Goal: Transaction & Acquisition: Purchase product/service

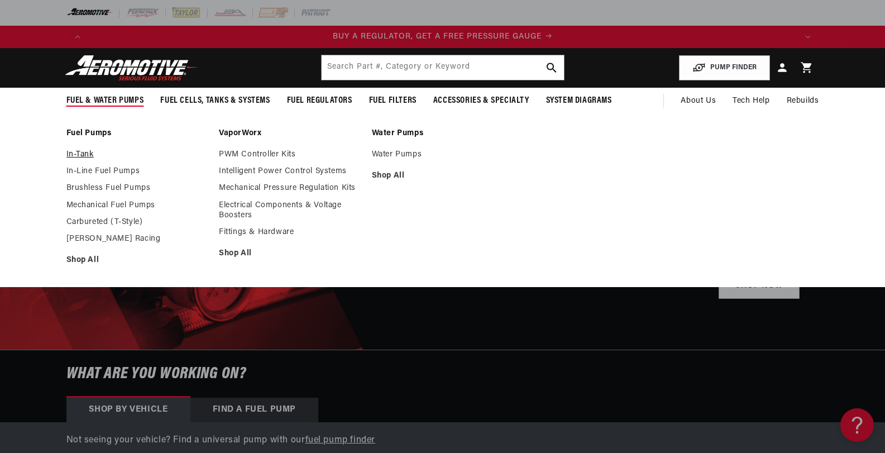
click at [87, 153] on link "In-Tank" at bounding box center [137, 155] width 142 height 10
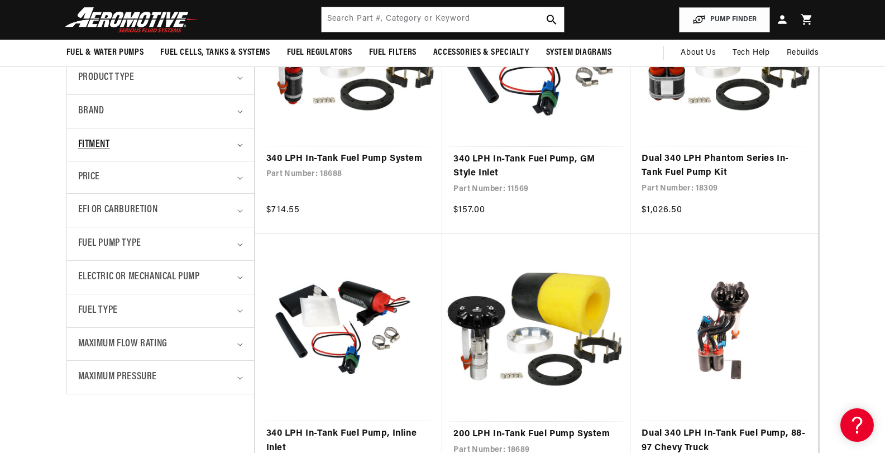
scroll to position [0, 708]
click at [233, 149] on summary "Fitment" at bounding box center [160, 144] width 165 height 33
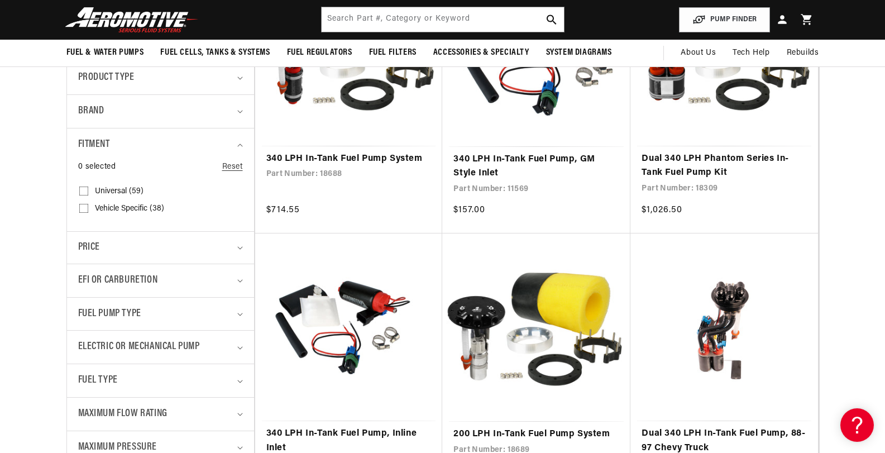
click at [116, 189] on span "Universal (59)" at bounding box center [119, 192] width 49 height 10
click at [88, 189] on input "Universal (59) Universal (59 products)" at bounding box center [83, 193] width 9 height 9
checkbox input "true"
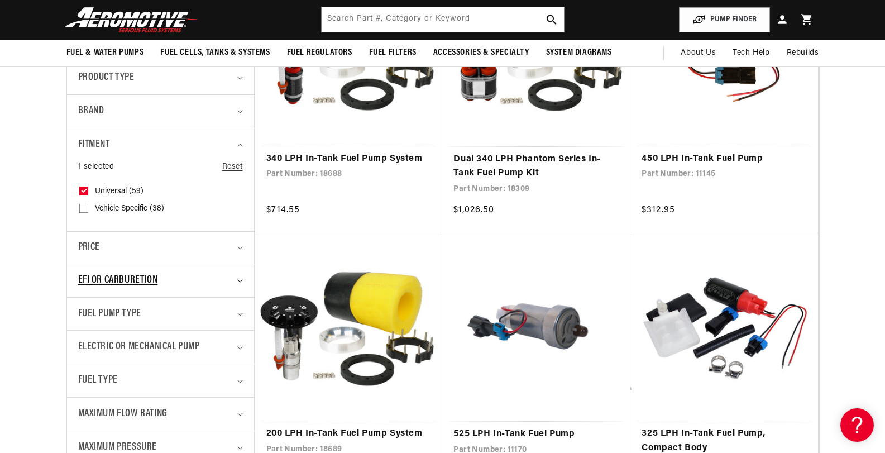
scroll to position [0, 1417]
click at [198, 274] on div "EFI or Carburetion" at bounding box center [155, 281] width 155 height 16
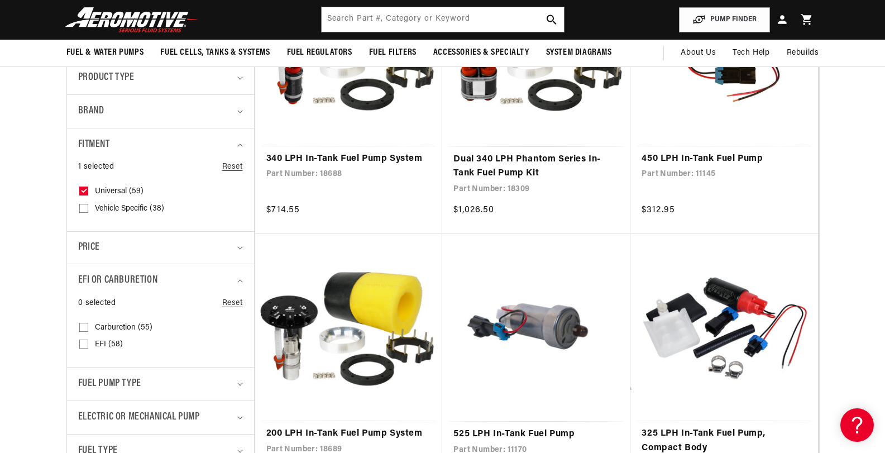
click at [96, 343] on span "EFI (58)" at bounding box center [109, 345] width 28 height 10
click at [88, 343] on input "EFI (58) EFI (58 products)" at bounding box center [83, 346] width 9 height 9
checkbox input "true"
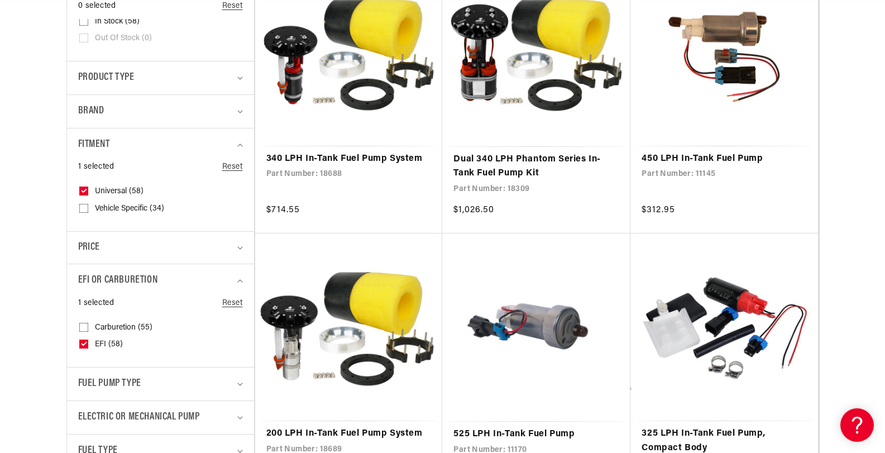
scroll to position [503, 0]
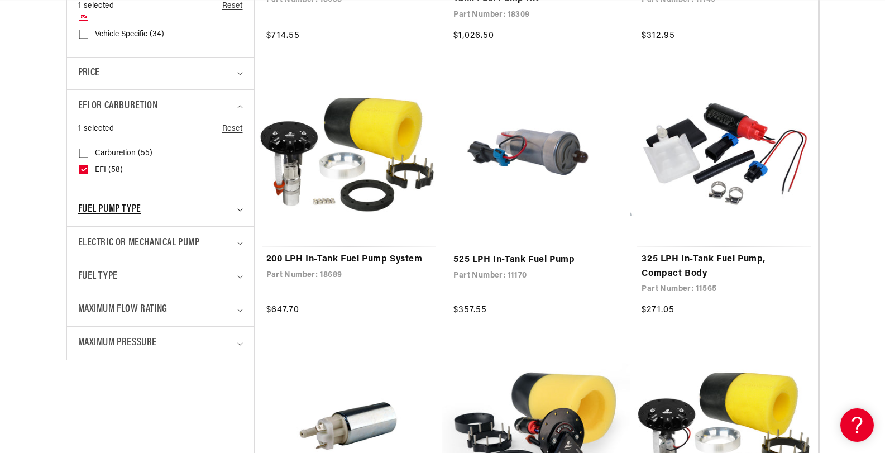
click at [211, 202] on div "Fuel Pump Type" at bounding box center [155, 210] width 155 height 16
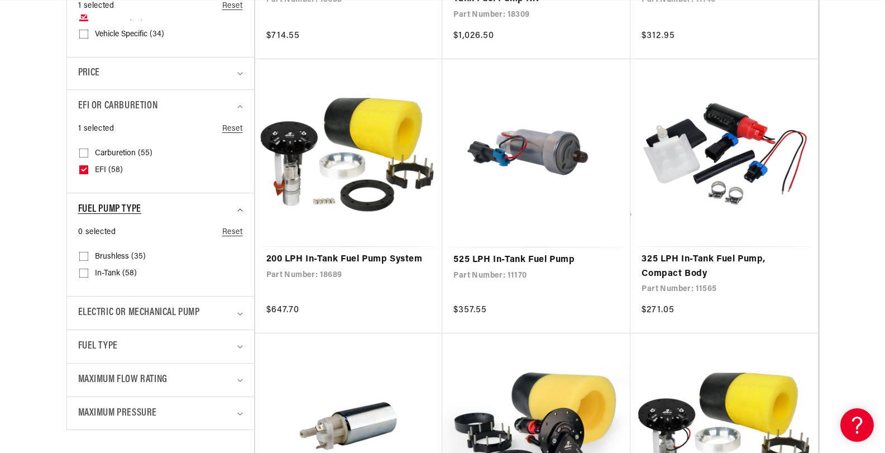
scroll to position [0, 2125]
click at [211, 202] on div "Fuel Pump Type" at bounding box center [155, 210] width 155 height 16
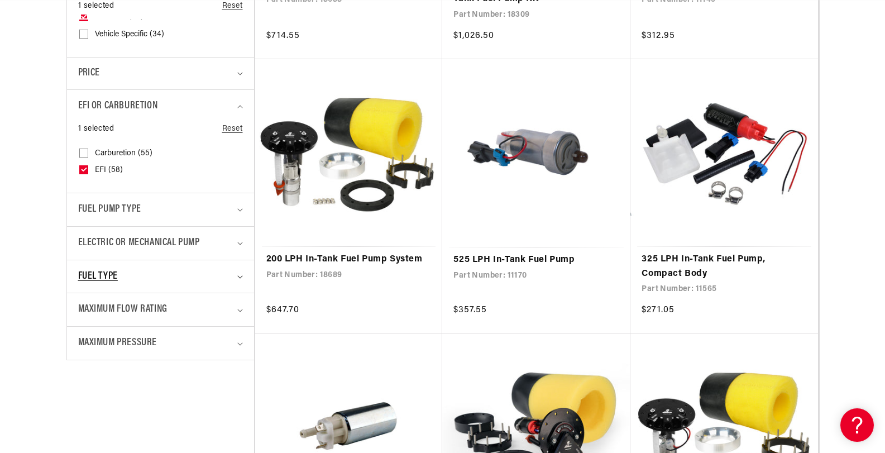
click at [217, 285] on summary "Fuel Type" at bounding box center [160, 276] width 165 height 33
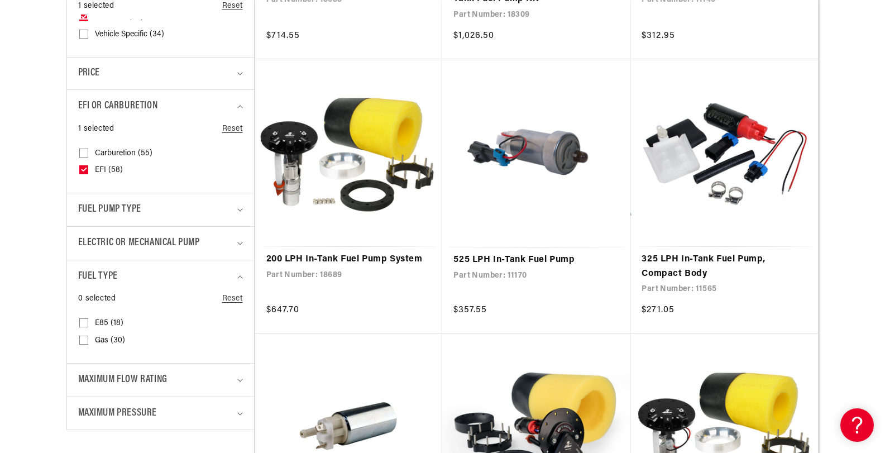
click at [99, 325] on span "E85 (18)" at bounding box center [109, 323] width 28 height 10
click at [88, 325] on input "E85 (18) E85 (18 products)" at bounding box center [83, 325] width 9 height 9
checkbox input "true"
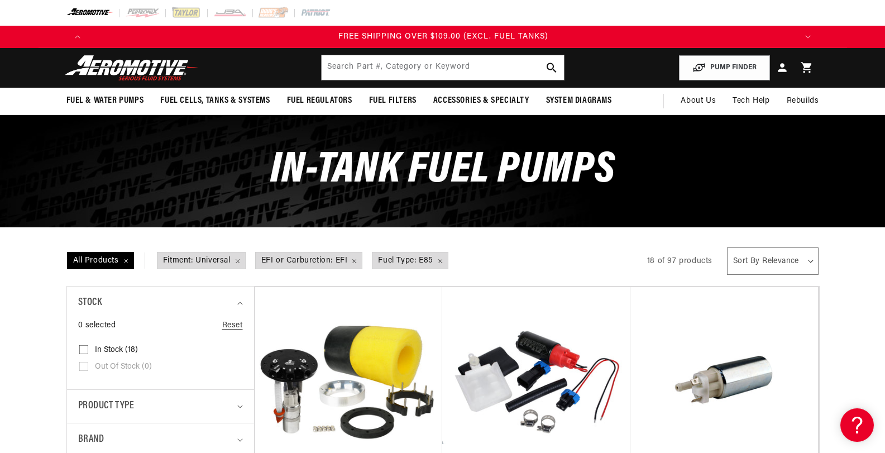
scroll to position [0, 2125]
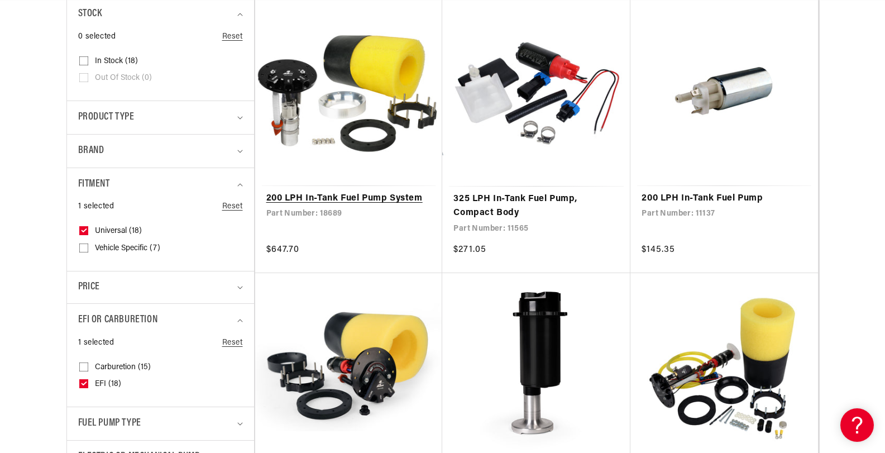
scroll to position [0, 0]
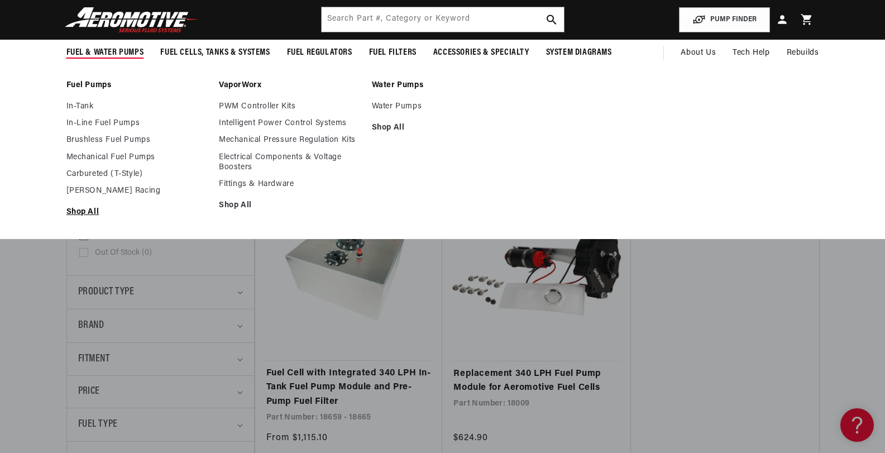
scroll to position [0, 1417]
click at [80, 213] on link "Shop All" at bounding box center [137, 212] width 142 height 10
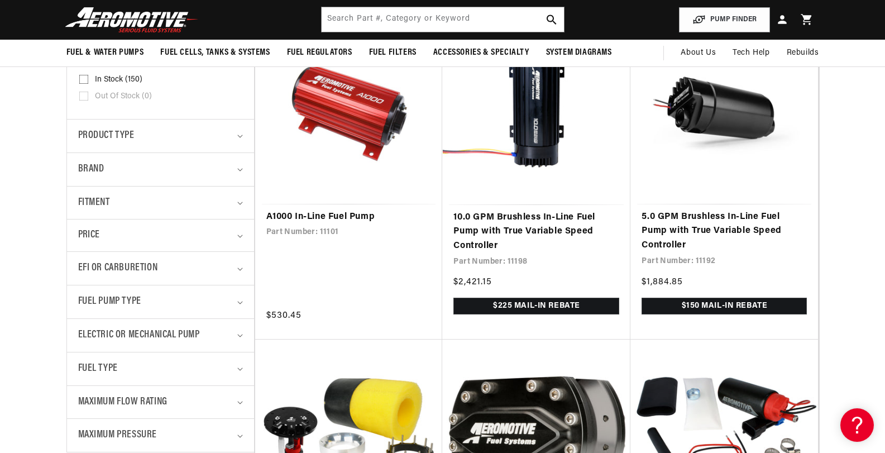
scroll to position [270, 0]
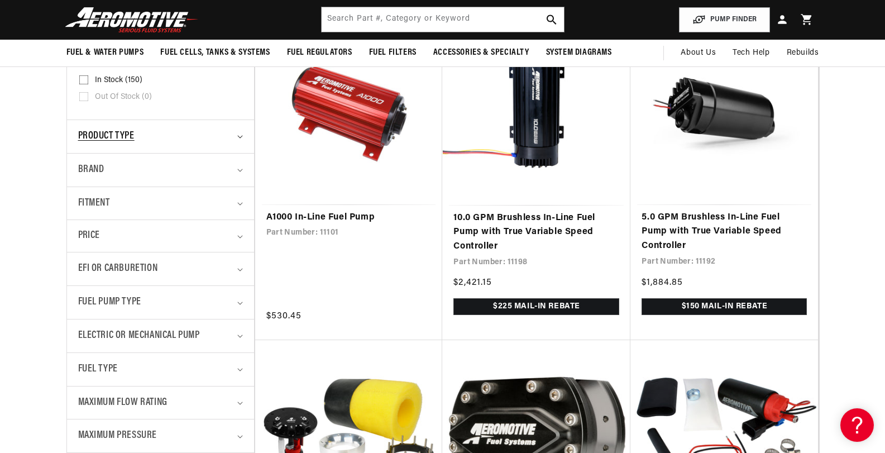
click at [192, 141] on div "Product type" at bounding box center [155, 136] width 155 height 16
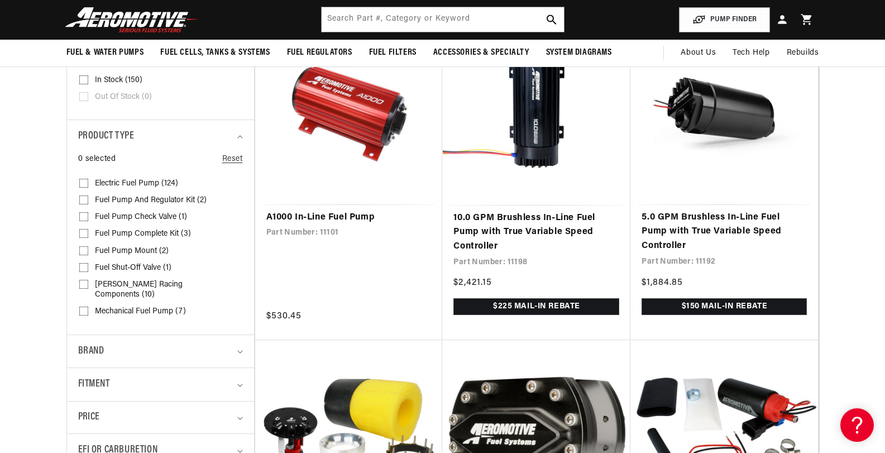
scroll to position [0, 708]
click at [136, 182] on span "Electric Fuel Pump (124)" at bounding box center [136, 184] width 83 height 10
click at [88, 182] on input "Electric Fuel Pump (124) Electric Fuel Pump (124 products)" at bounding box center [83, 185] width 9 height 9
checkbox input "true"
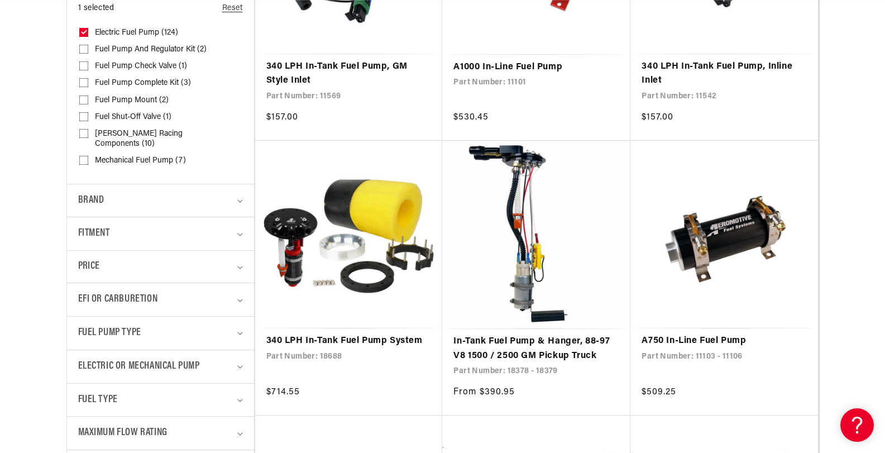
scroll to position [422, 0]
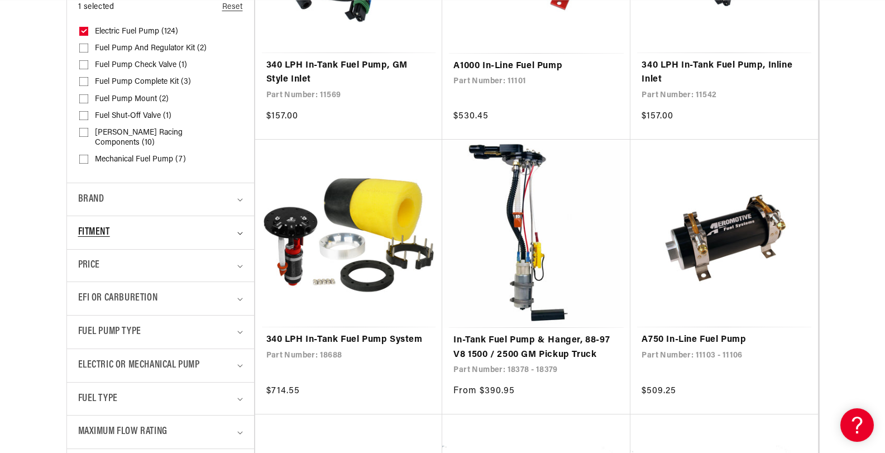
click at [187, 225] on div "Fitment" at bounding box center [155, 233] width 155 height 16
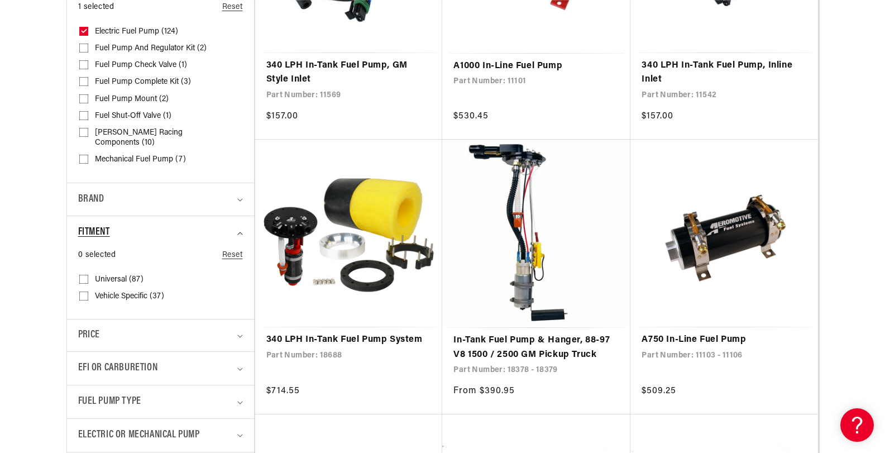
scroll to position [0, 1417]
click at [187, 225] on div "Fitment" at bounding box center [155, 233] width 155 height 16
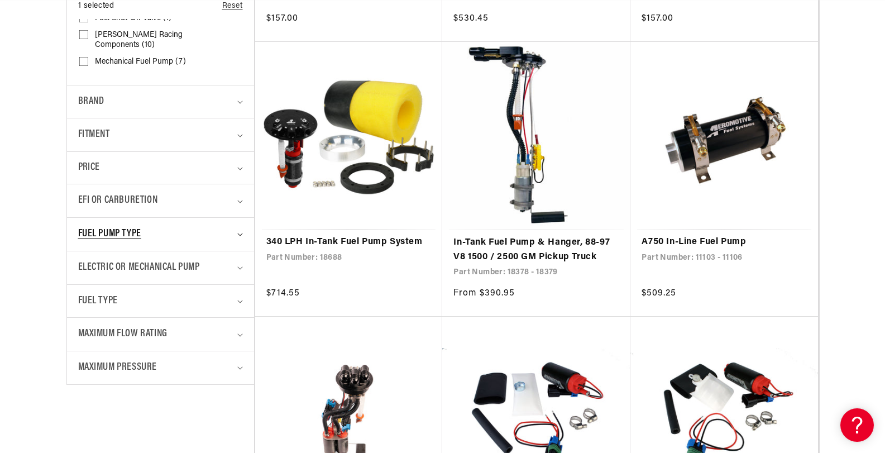
scroll to position [520, 0]
click at [211, 226] on div "Fuel Pump Type" at bounding box center [155, 234] width 155 height 16
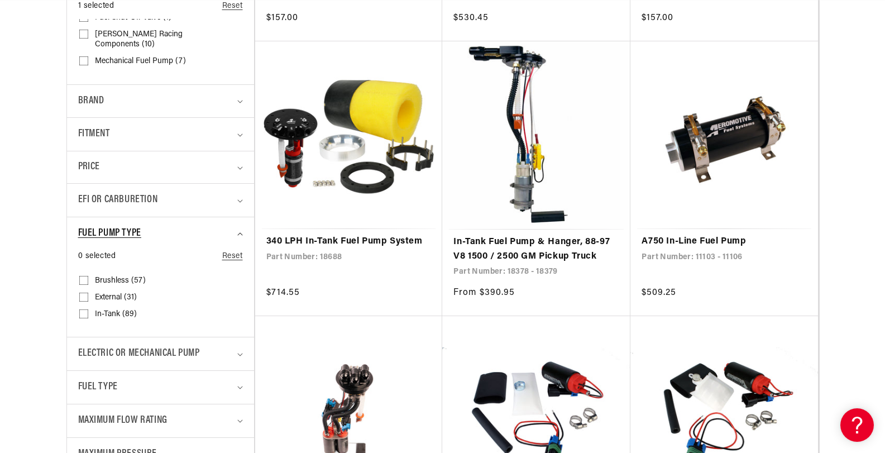
scroll to position [0, 2125]
click at [211, 226] on div "Fuel Pump Type" at bounding box center [155, 234] width 155 height 16
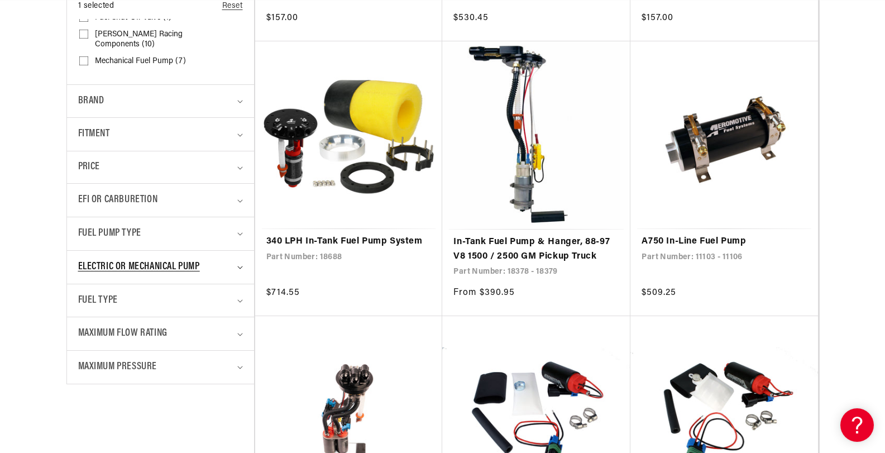
click at [211, 259] on div "Electric or Mechanical Pump" at bounding box center [155, 267] width 155 height 16
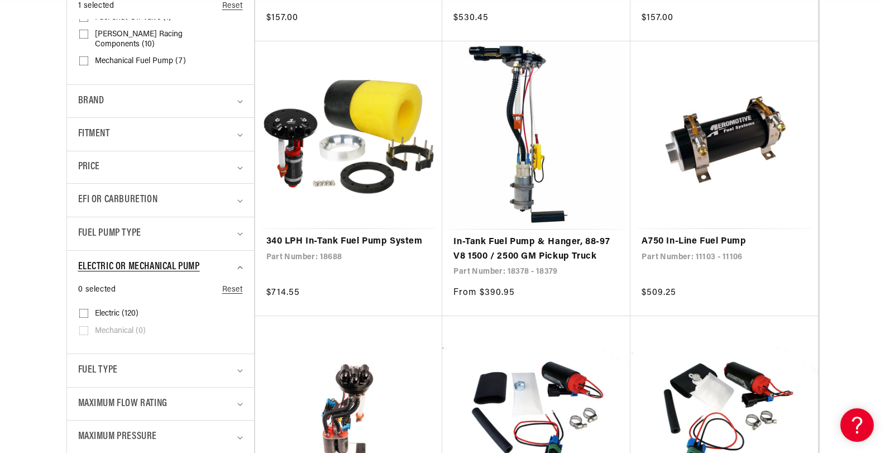
click at [211, 259] on div "Electric or Mechanical Pump" at bounding box center [155, 267] width 155 height 16
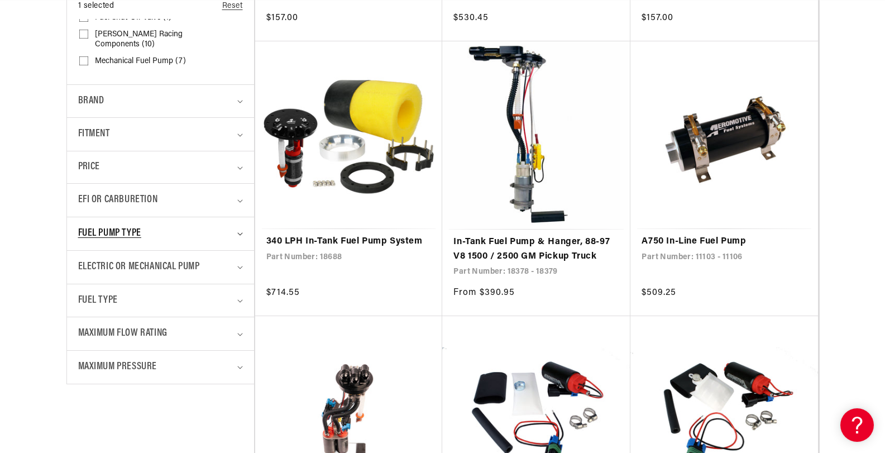
click at [186, 217] on summary "Fuel Pump Type" at bounding box center [160, 233] width 165 height 33
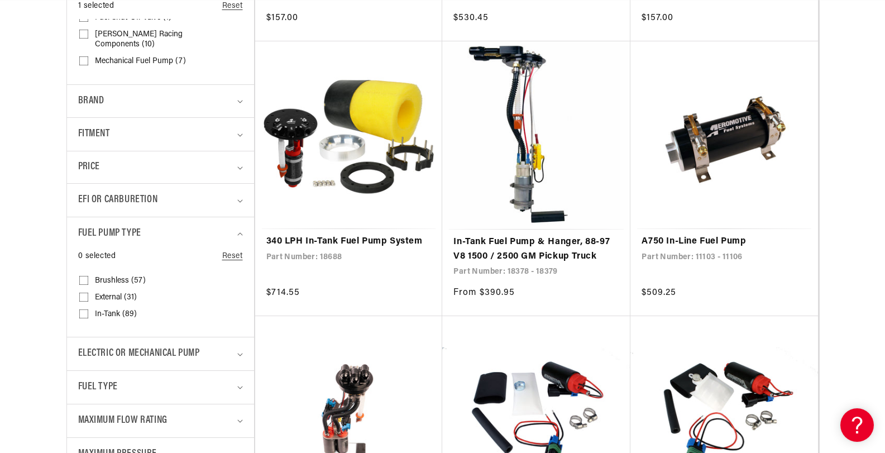
click at [131, 309] on span "In-Tank (89)" at bounding box center [116, 314] width 42 height 10
click at [88, 312] on input "In-Tank (89) In-Tank (89 products)" at bounding box center [83, 316] width 9 height 9
checkbox input "true"
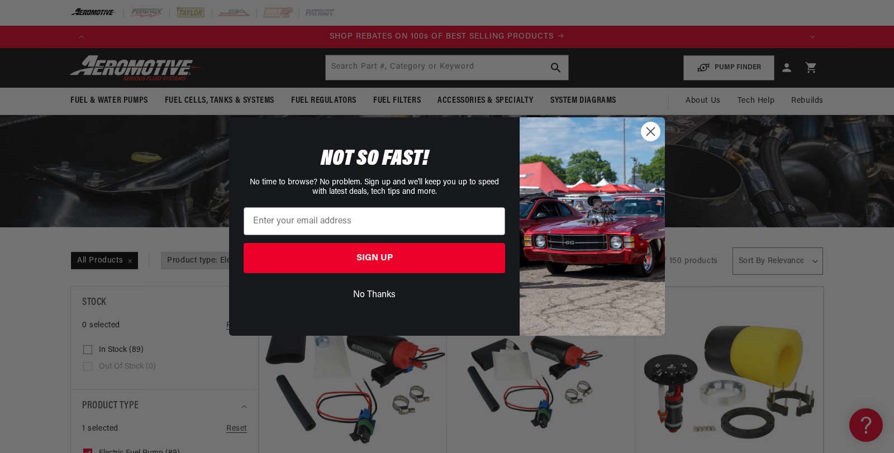
click at [649, 128] on circle "Close dialog" at bounding box center [650, 131] width 18 height 18
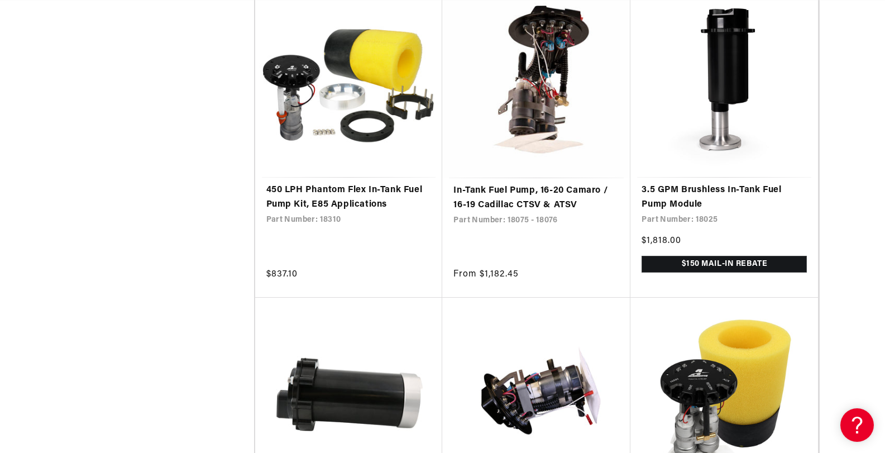
scroll to position [1931, 0]
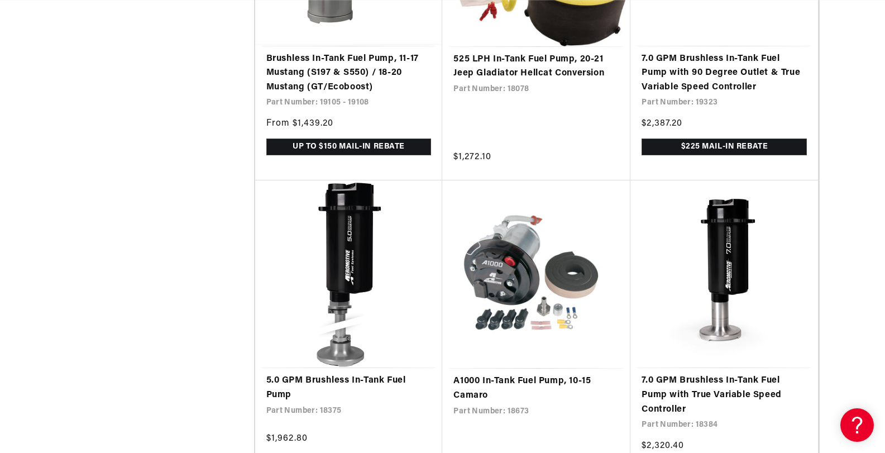
scroll to position [0, 1202]
